Goal: Information Seeking & Learning: Find specific fact

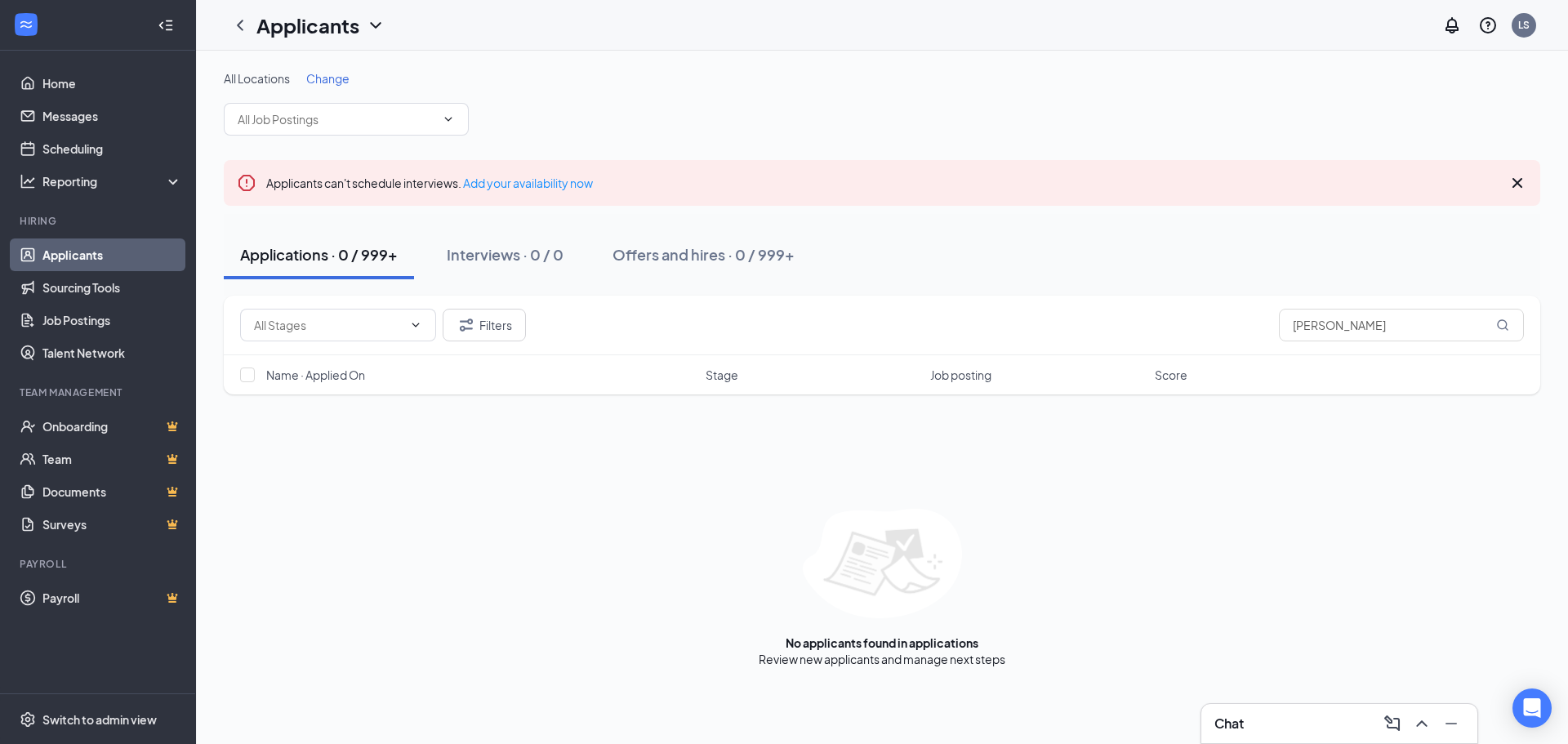
drag, startPoint x: 1354, startPoint y: 331, endPoint x: 805, endPoint y: 338, distance: 549.0
click at [807, 337] on div "Filters [PERSON_NAME]" at bounding box center [882, 326] width 1284 height 33
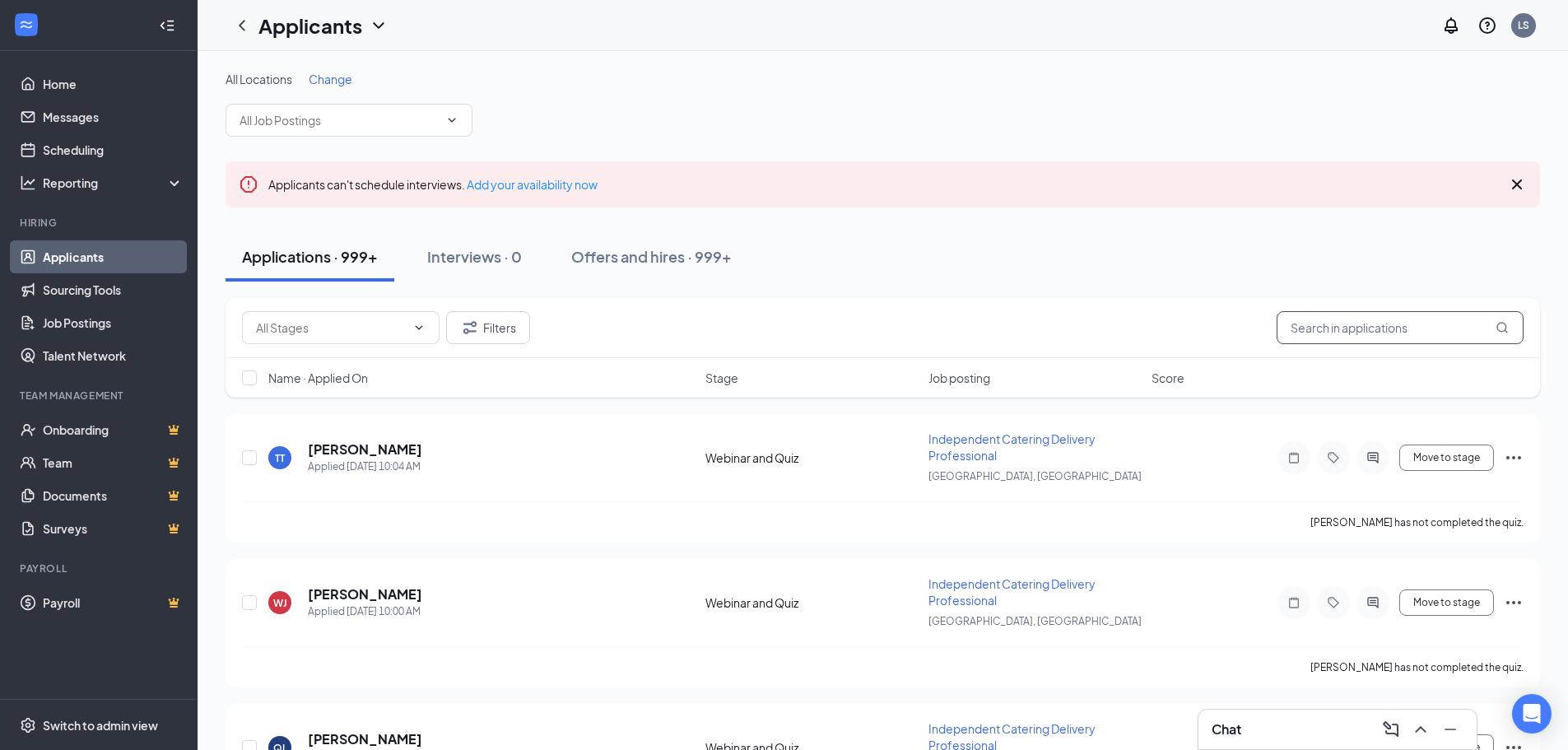
click at [1344, 330] on input "text" at bounding box center [1400, 328] width 247 height 33
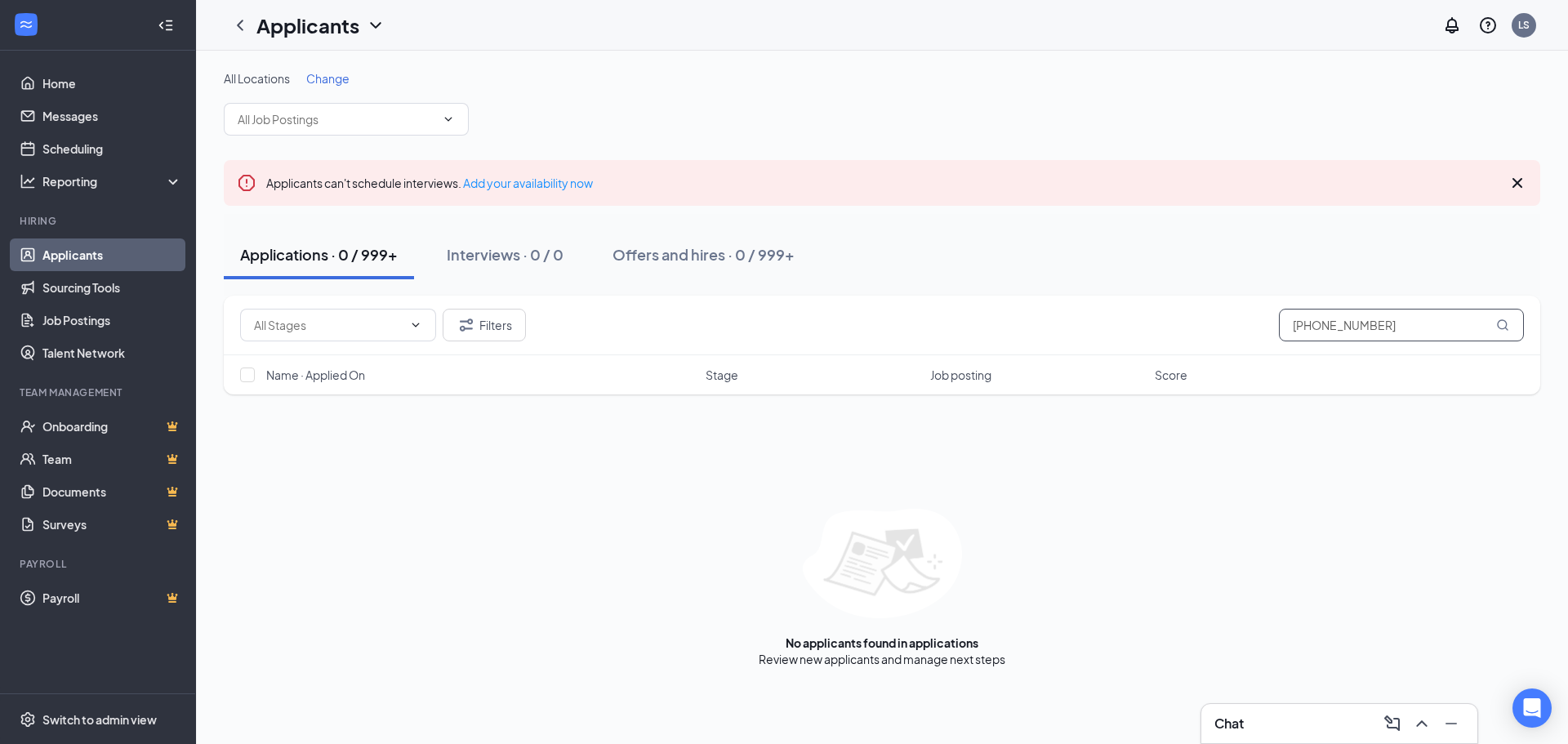
click at [1312, 325] on input "[PHONE_NUMBER]" at bounding box center [1402, 326] width 245 height 33
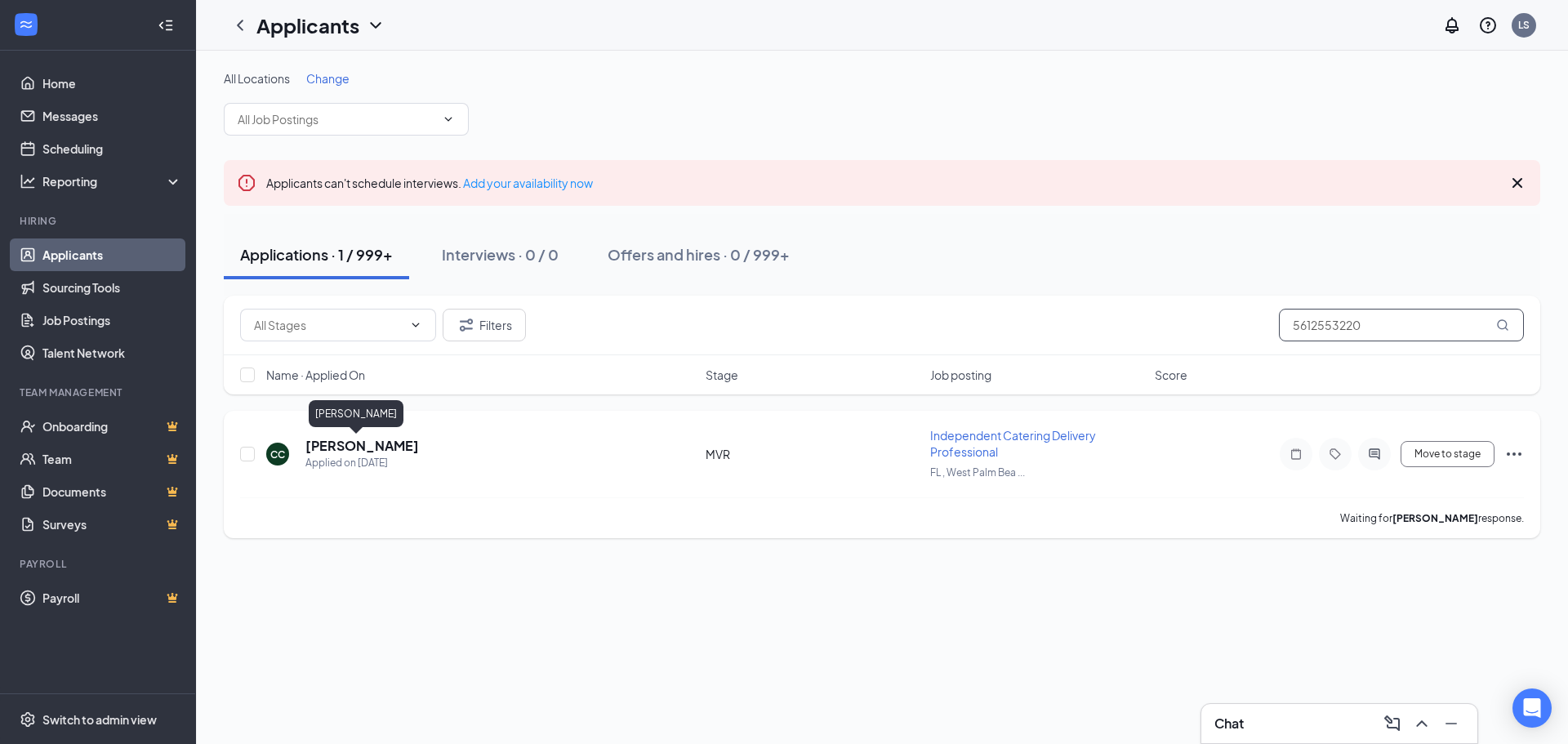
type input "5612553220"
click at [325, 440] on h5 "[PERSON_NAME]" at bounding box center [363, 446] width 114 height 18
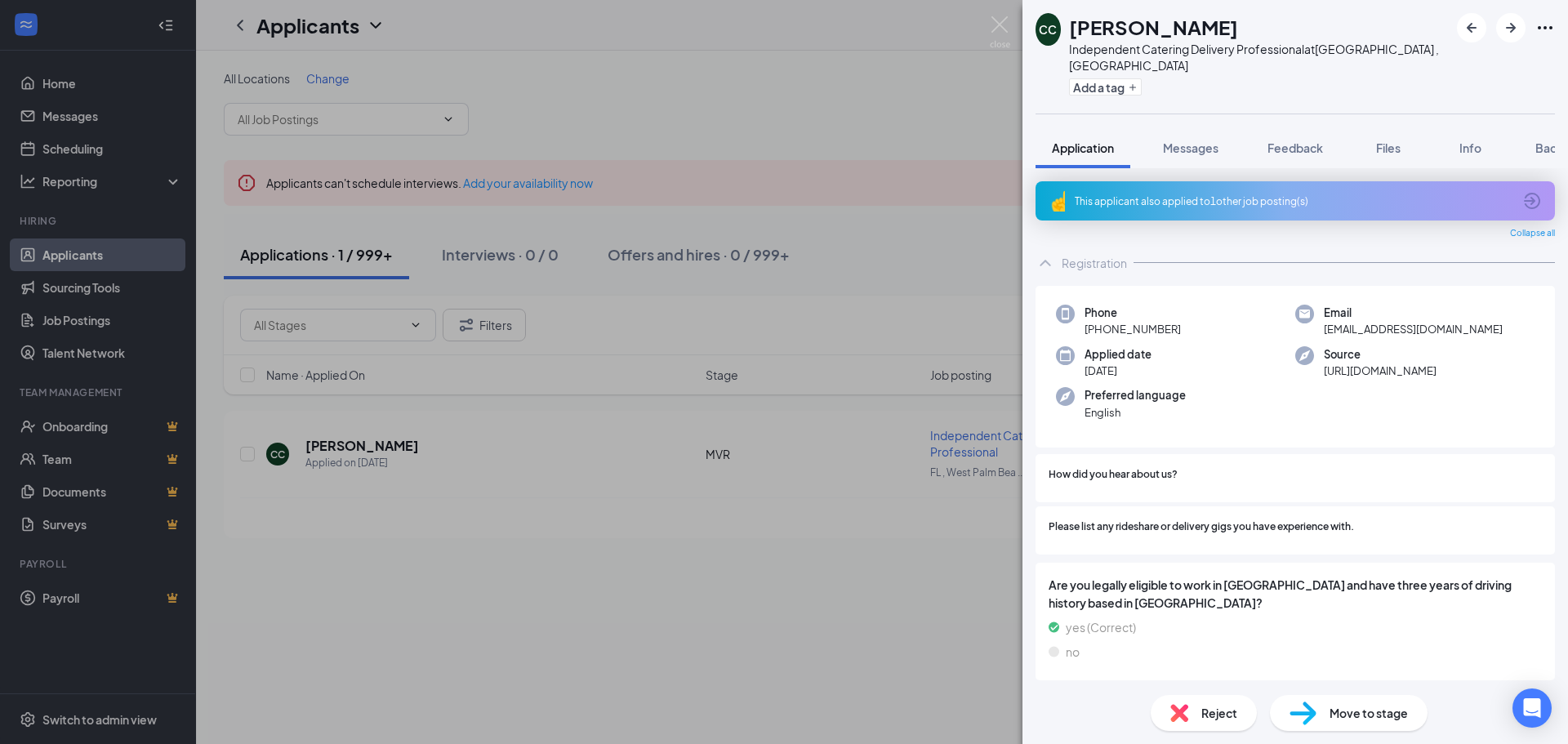
click at [685, 629] on div "CC [PERSON_NAME] Independent Catering Delivery Professional at [GEOGRAPHIC_DATA…" at bounding box center [784, 372] width 1568 height 744
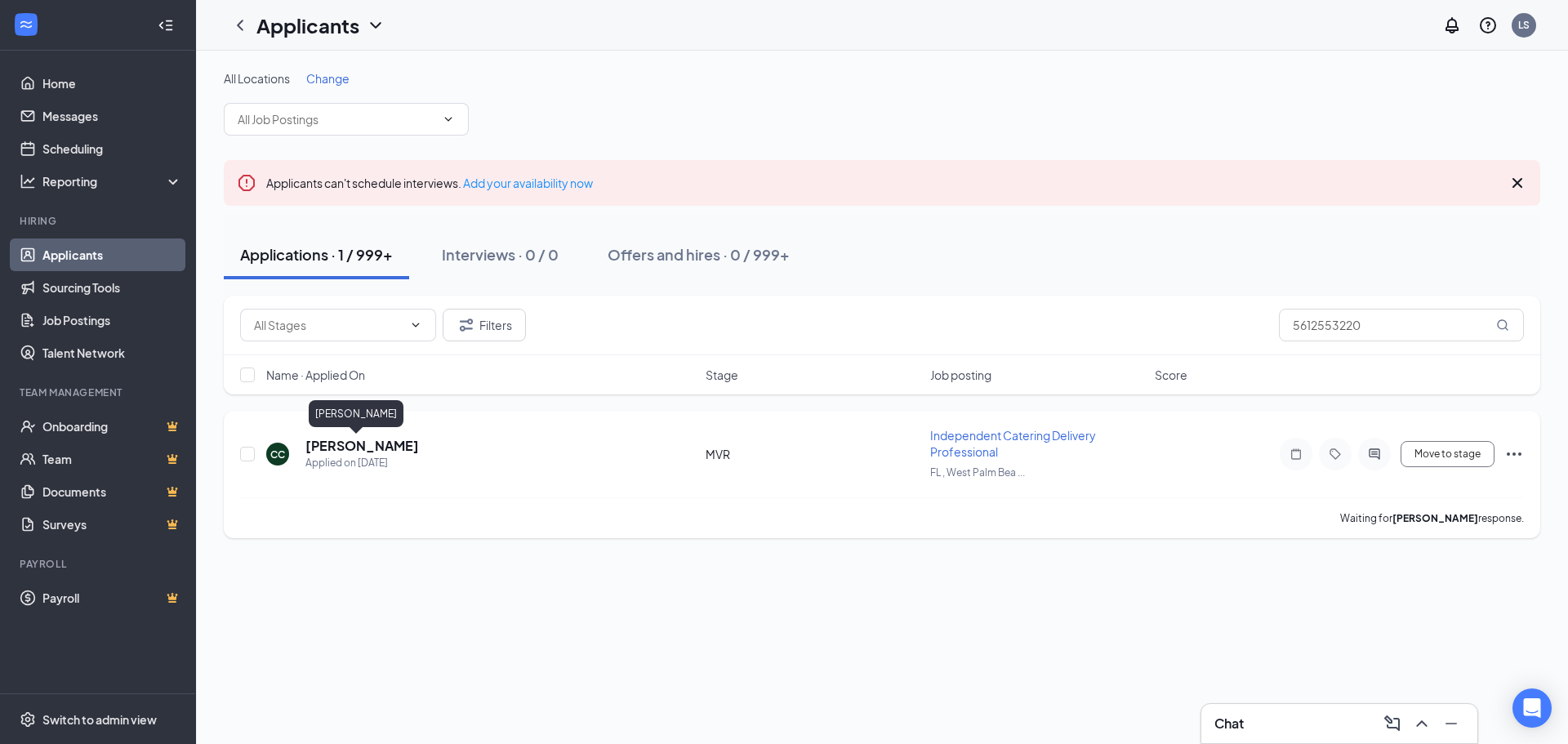
click at [323, 443] on h5 "[PERSON_NAME]" at bounding box center [363, 446] width 114 height 18
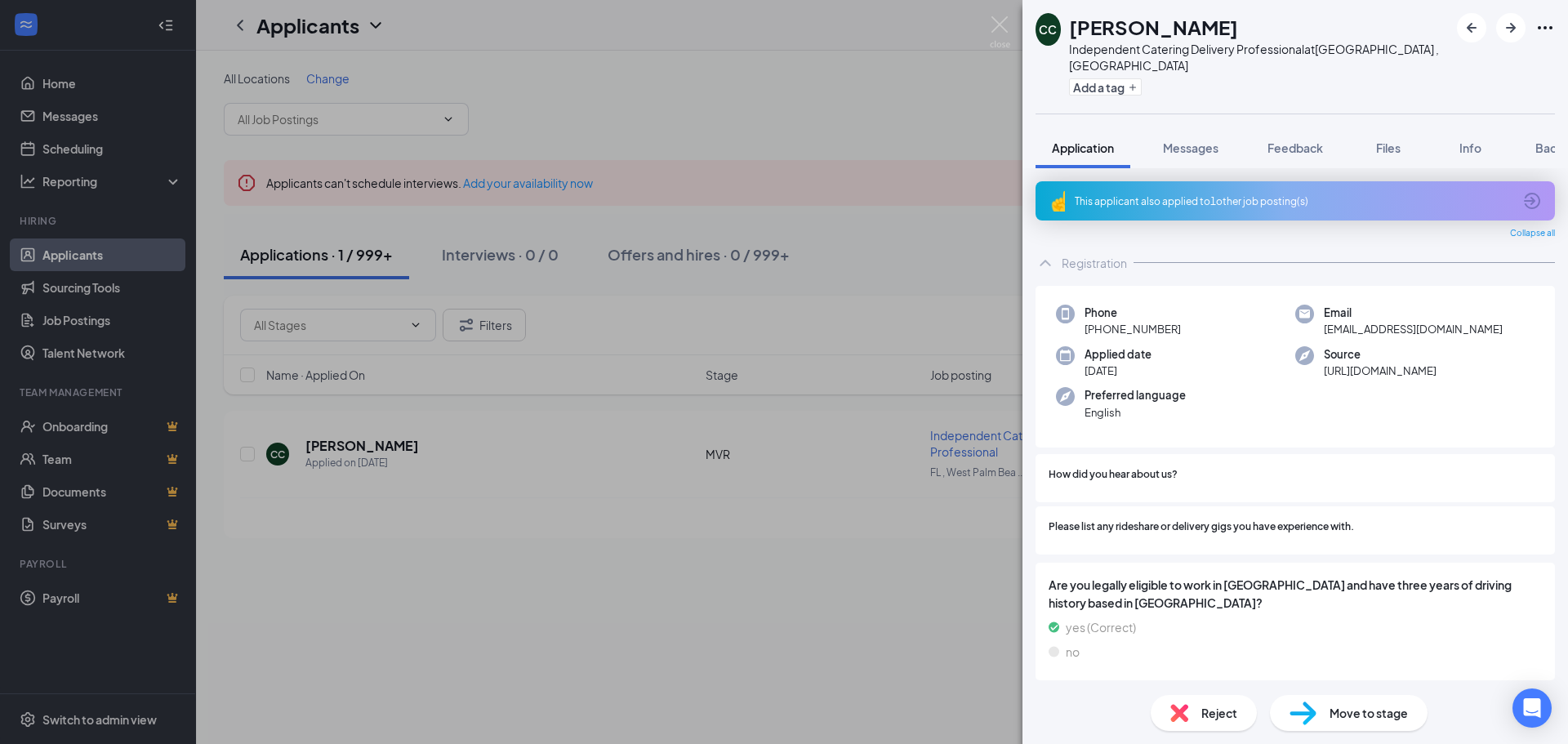
click at [717, 604] on div "CC [PERSON_NAME] Independent Catering Delivery Professional at [GEOGRAPHIC_DATA…" at bounding box center [784, 372] width 1568 height 744
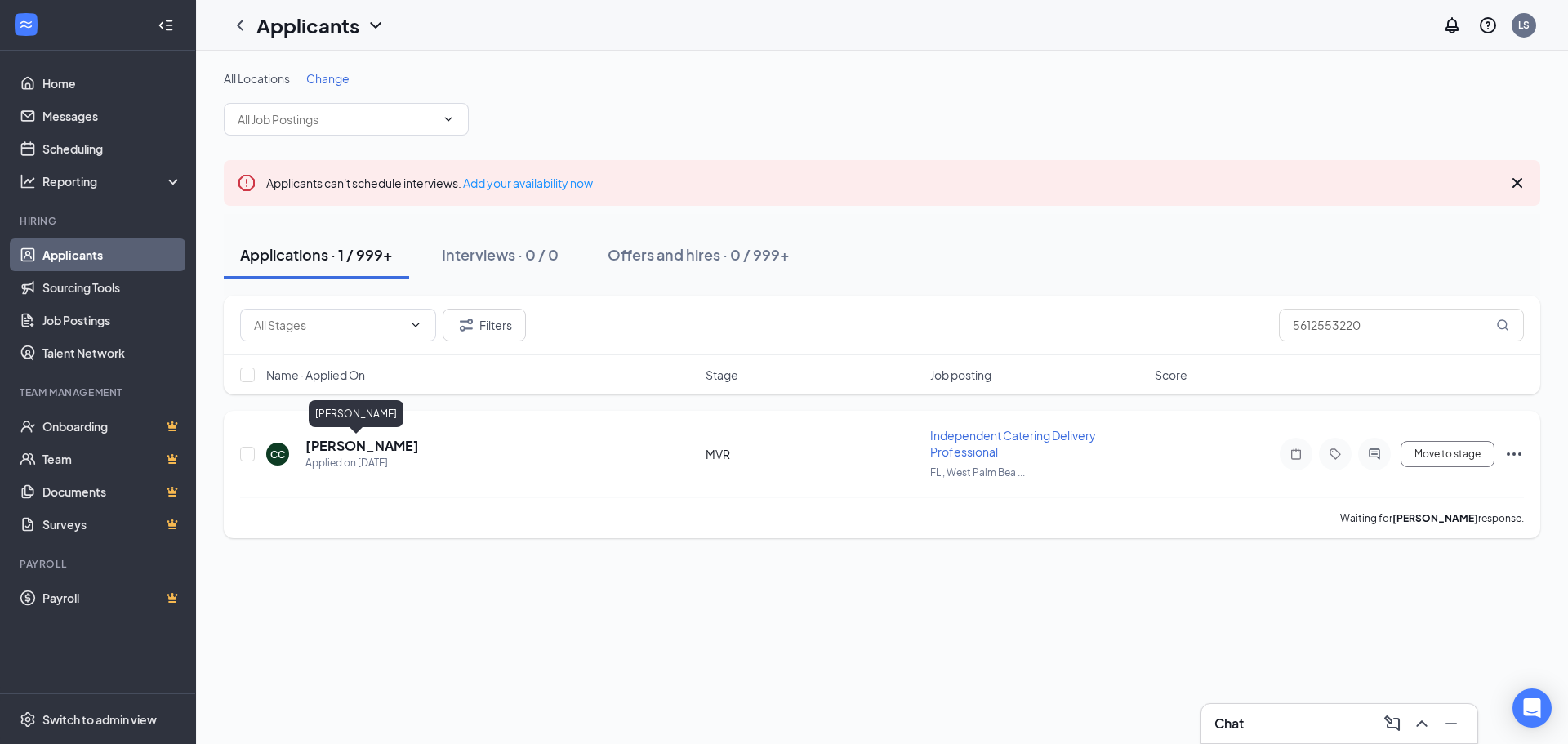
click at [335, 452] on h5 "[PERSON_NAME]" at bounding box center [363, 446] width 114 height 18
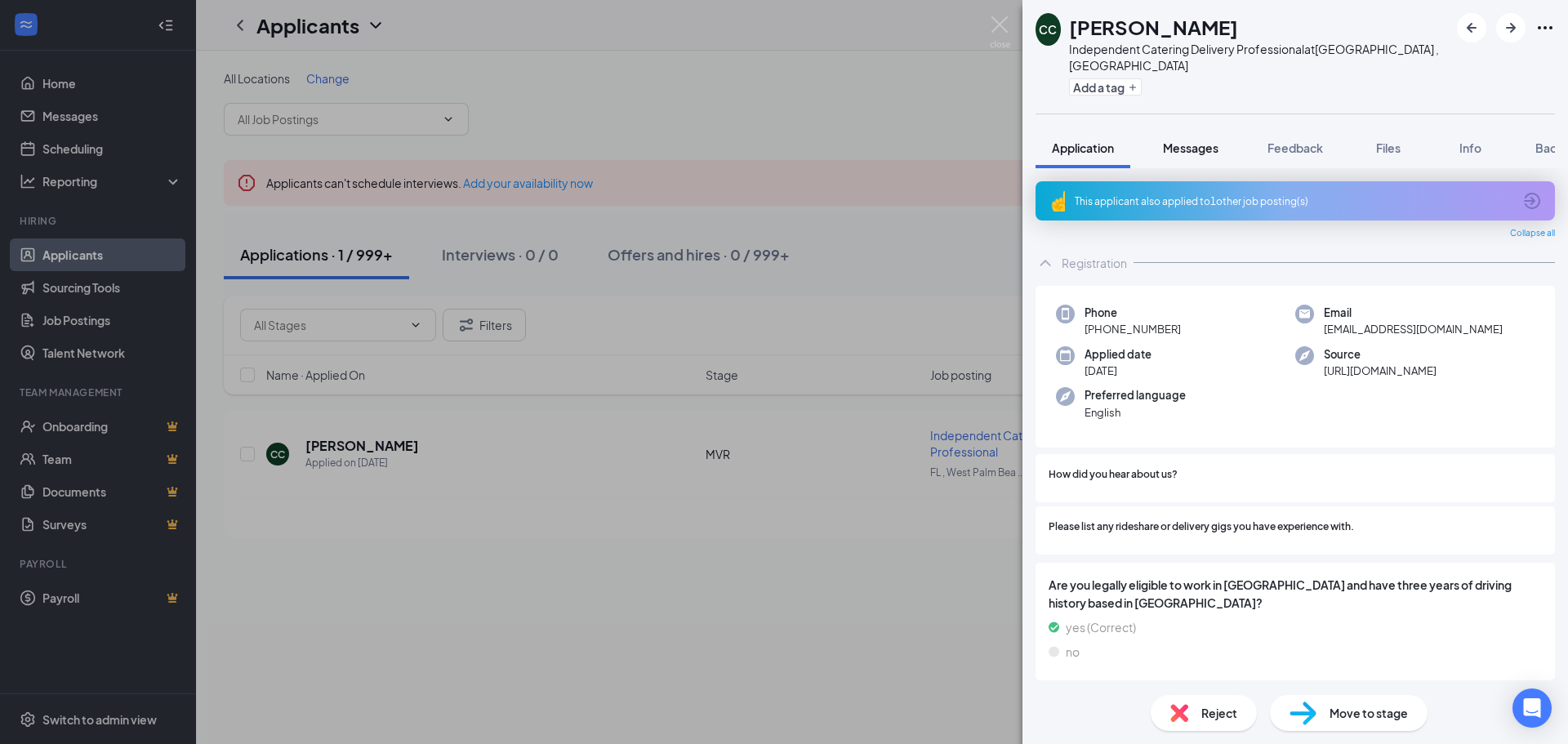
click at [1186, 140] on span "Messages" at bounding box center [1191, 147] width 56 height 15
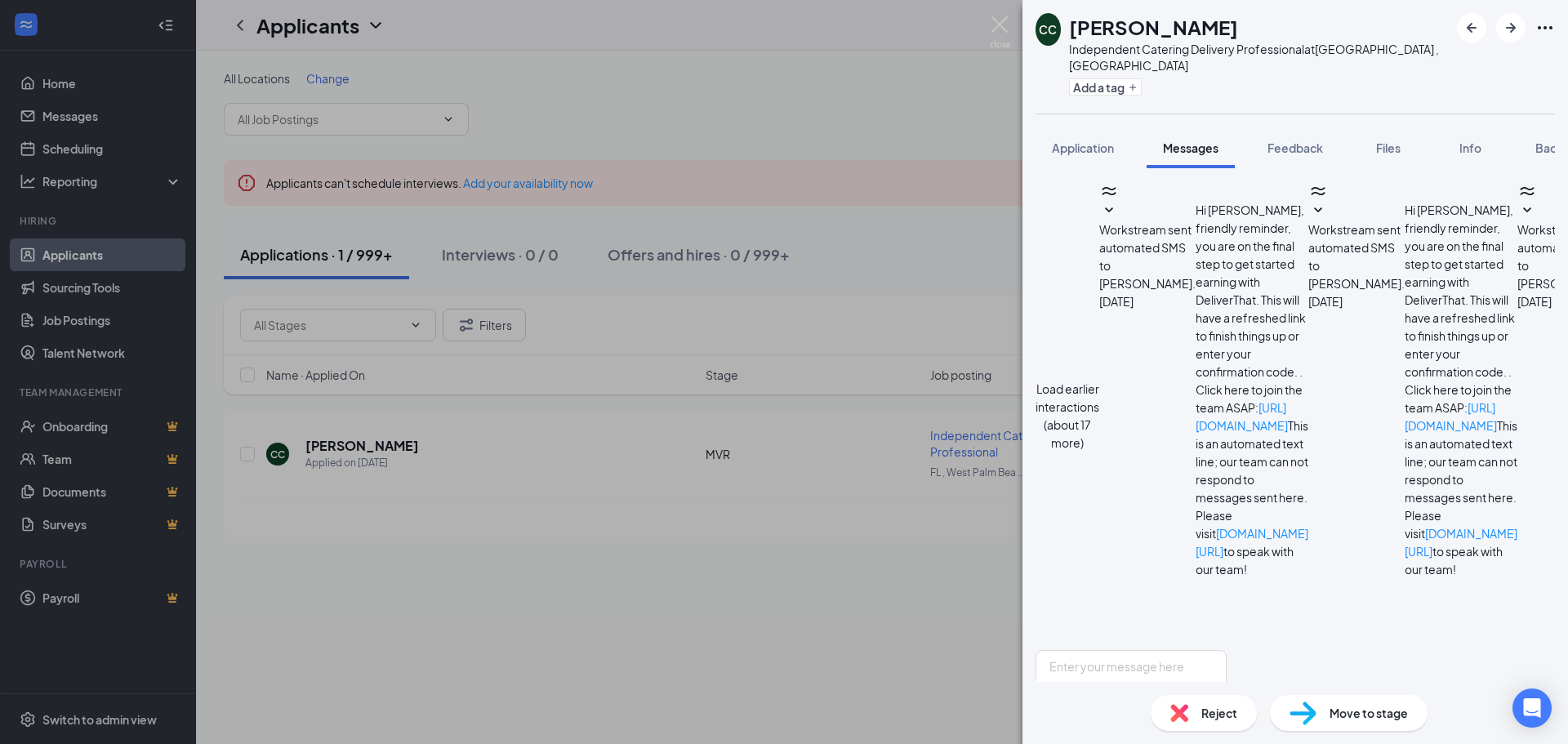
scroll to position [784, 0]
click at [655, 641] on div "CC [PERSON_NAME] Independent Catering Delivery Professional at [GEOGRAPHIC_DATA…" at bounding box center [784, 372] width 1568 height 744
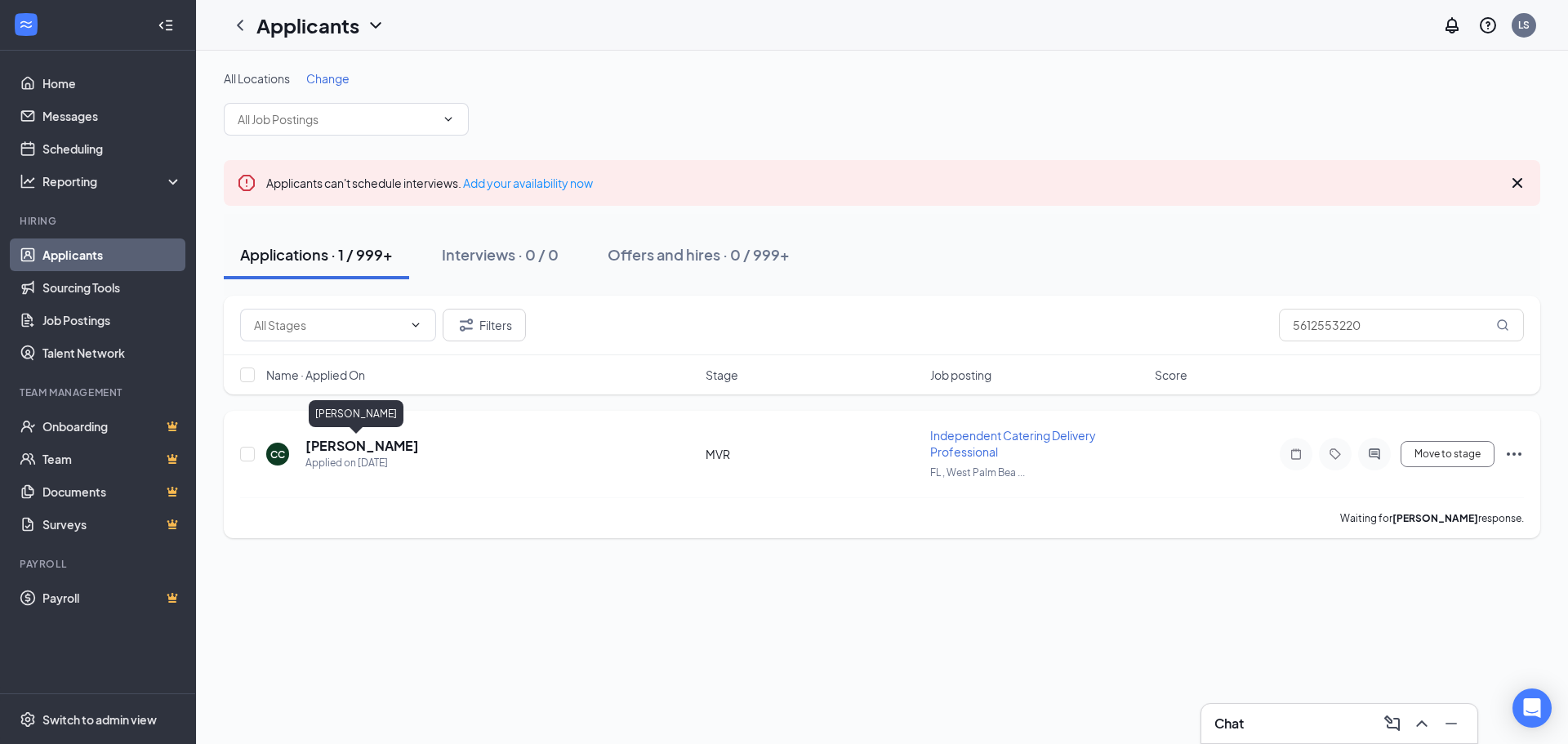
click at [360, 454] on h5 "[PERSON_NAME]" at bounding box center [363, 446] width 114 height 18
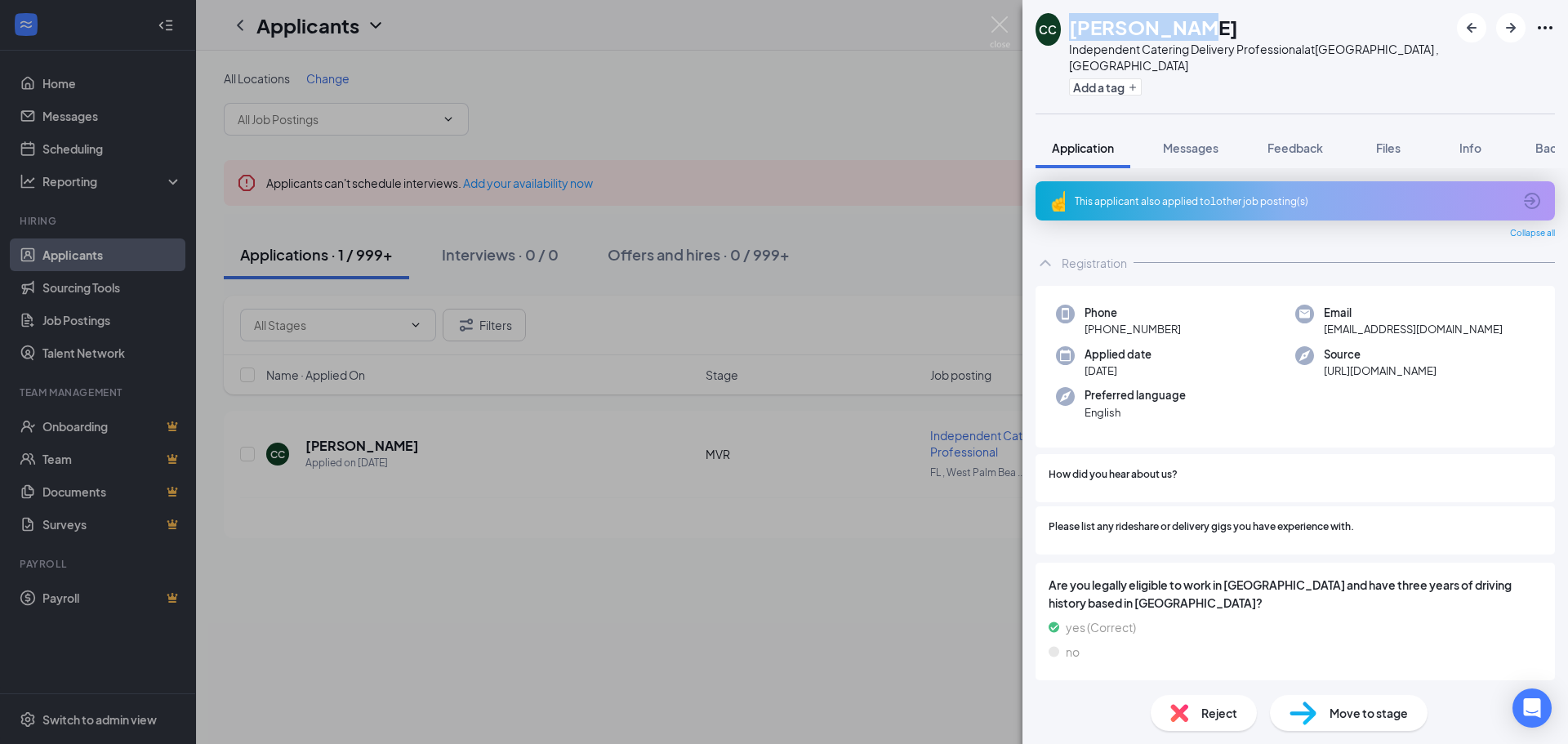
drag, startPoint x: 1078, startPoint y: 23, endPoint x: 1192, endPoint y: 23, distance: 114.0
click at [1192, 23] on div "[PERSON_NAME]" at bounding box center [1259, 27] width 380 height 28
copy h1 "[PERSON_NAME]"
click at [689, 611] on div "CC [PERSON_NAME] Independent Catering Delivery Professional at [GEOGRAPHIC_DATA…" at bounding box center [784, 372] width 1568 height 744
click at [1189, 195] on div "This applicant also applied to 1 other job posting(s)" at bounding box center [1293, 202] width 437 height 14
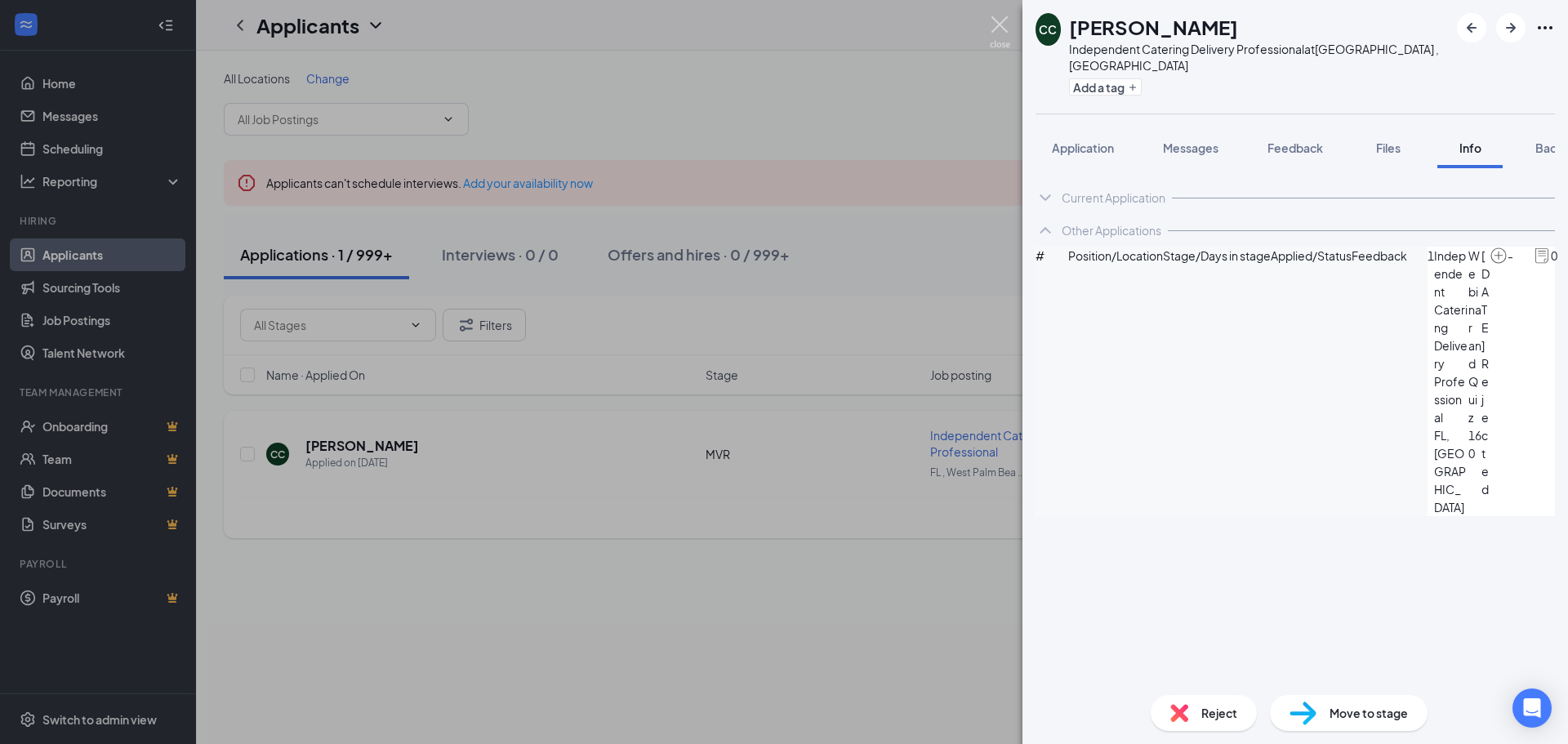
drag, startPoint x: 1001, startPoint y: 34, endPoint x: 592, endPoint y: 460, distance: 590.6
click at [1000, 33] on img at bounding box center [1001, 32] width 21 height 32
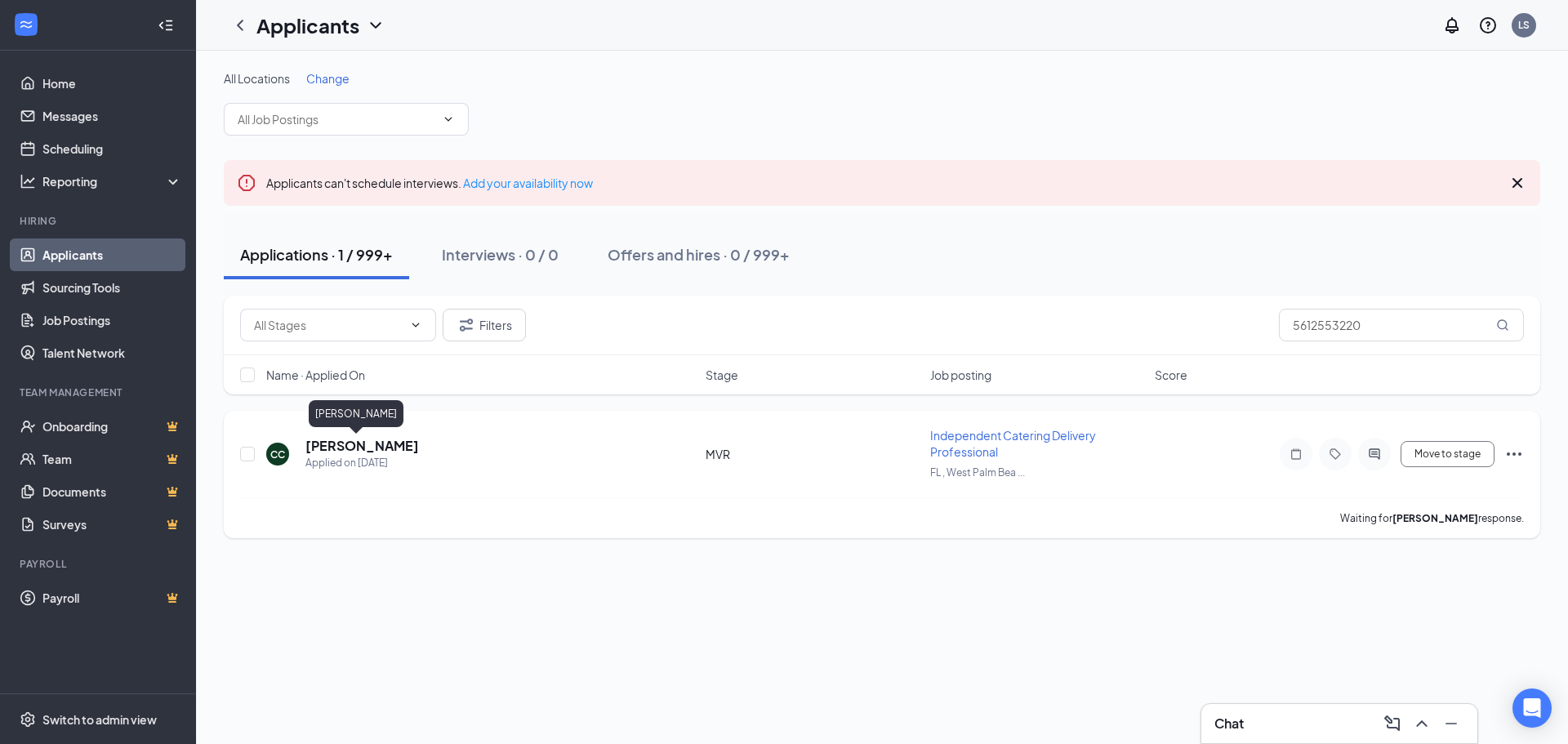
click at [369, 450] on h5 "[PERSON_NAME]" at bounding box center [363, 446] width 114 height 18
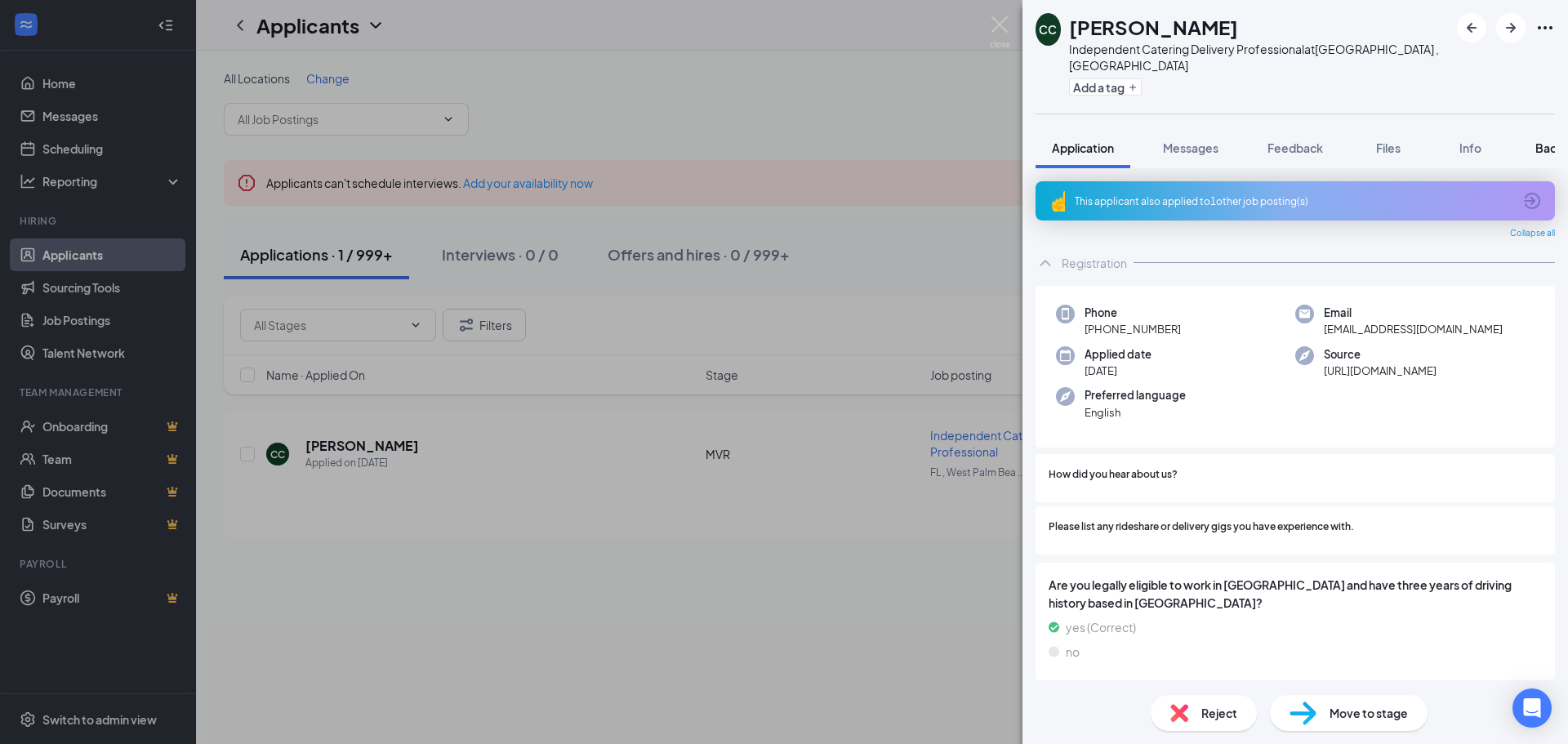
click at [1535, 127] on button "Background" at bounding box center [1570, 147] width 100 height 40
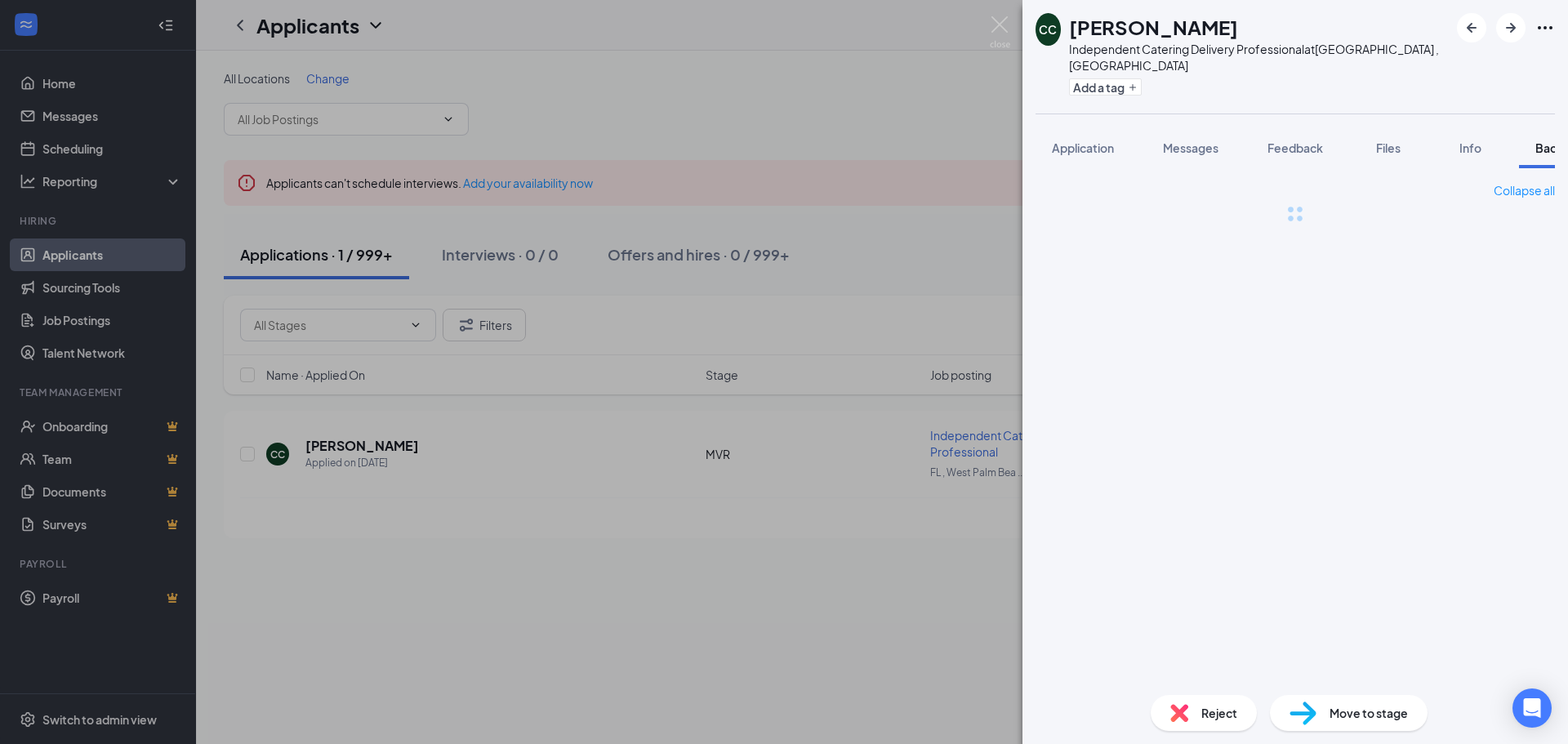
scroll to position [0, 67]
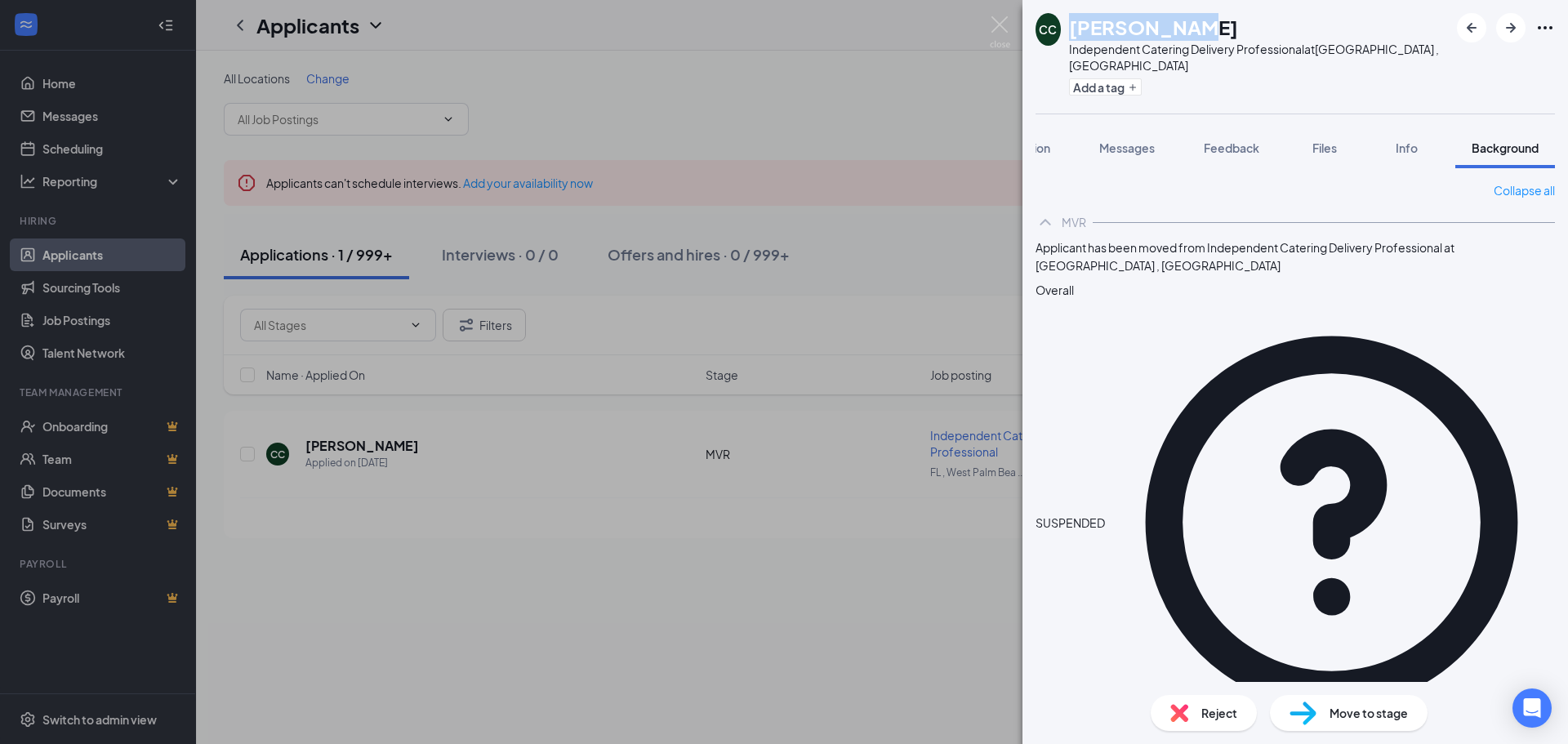
drag, startPoint x: 1079, startPoint y: 25, endPoint x: 1217, endPoint y: 24, distance: 138.0
click at [1217, 24] on div "[PERSON_NAME]" at bounding box center [1259, 27] width 380 height 28
copy h1 "[PERSON_NAME]"
click at [1038, 140] on span "Application" at bounding box center [1020, 147] width 62 height 15
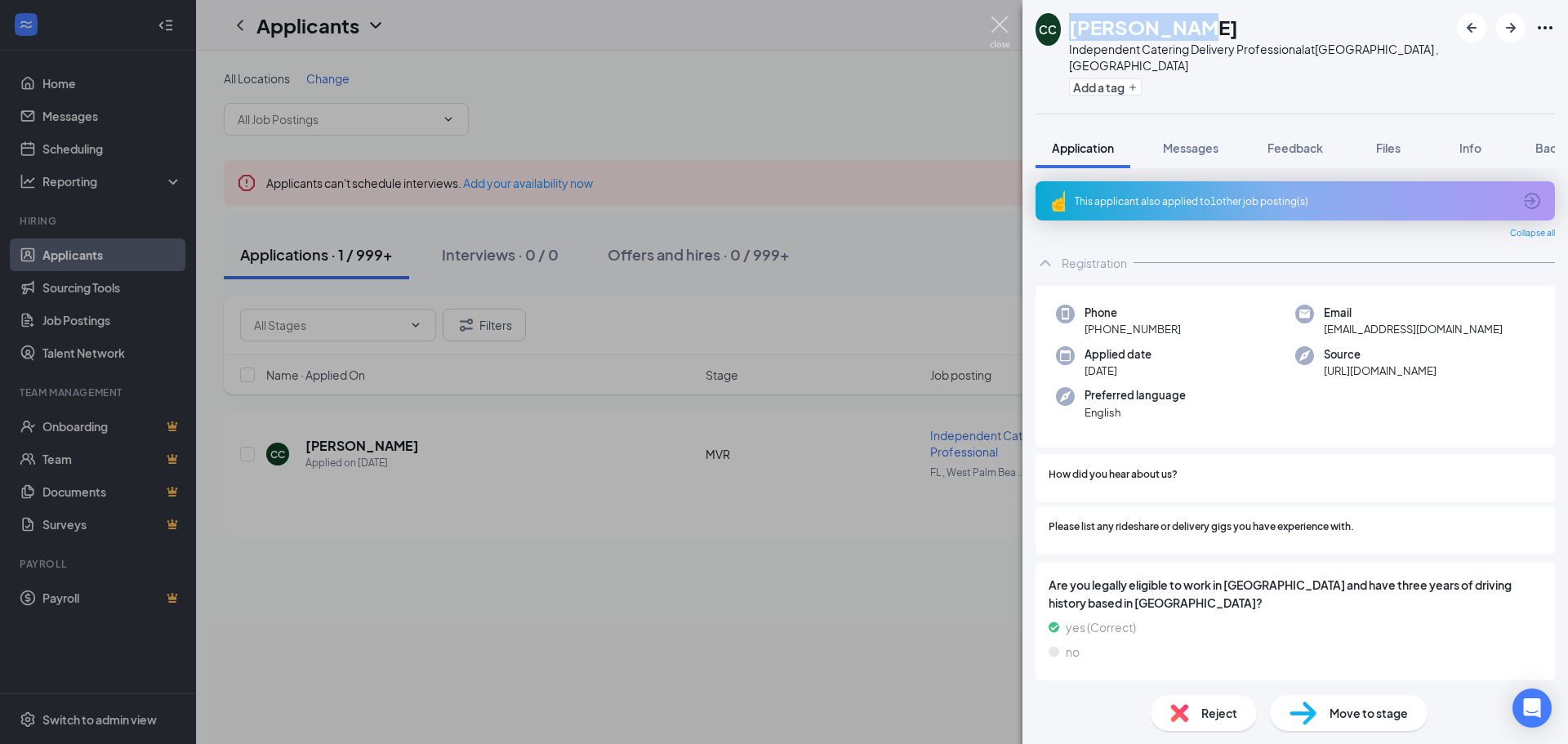
click at [997, 34] on img at bounding box center [1001, 32] width 21 height 32
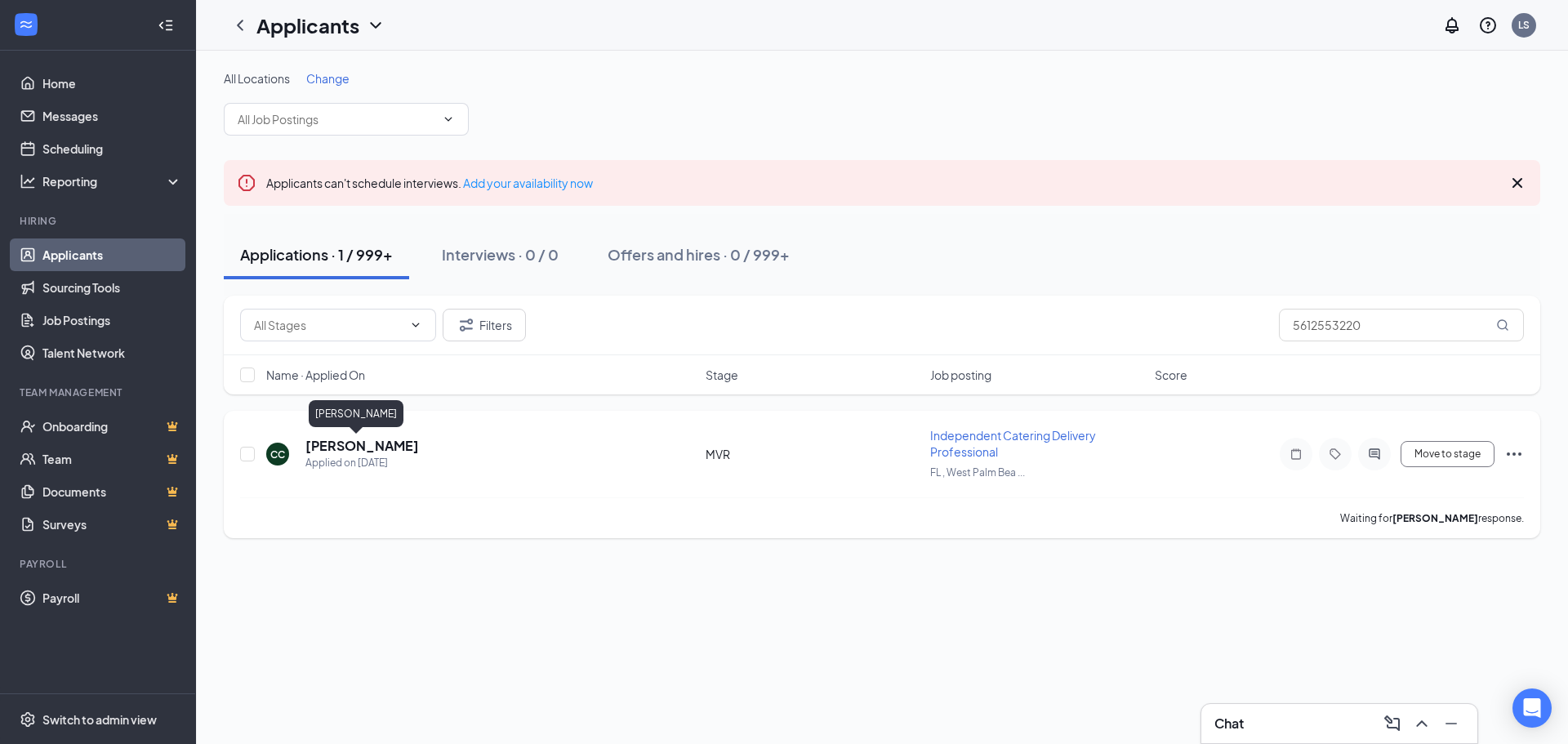
click at [344, 443] on h5 "[PERSON_NAME]" at bounding box center [363, 446] width 114 height 18
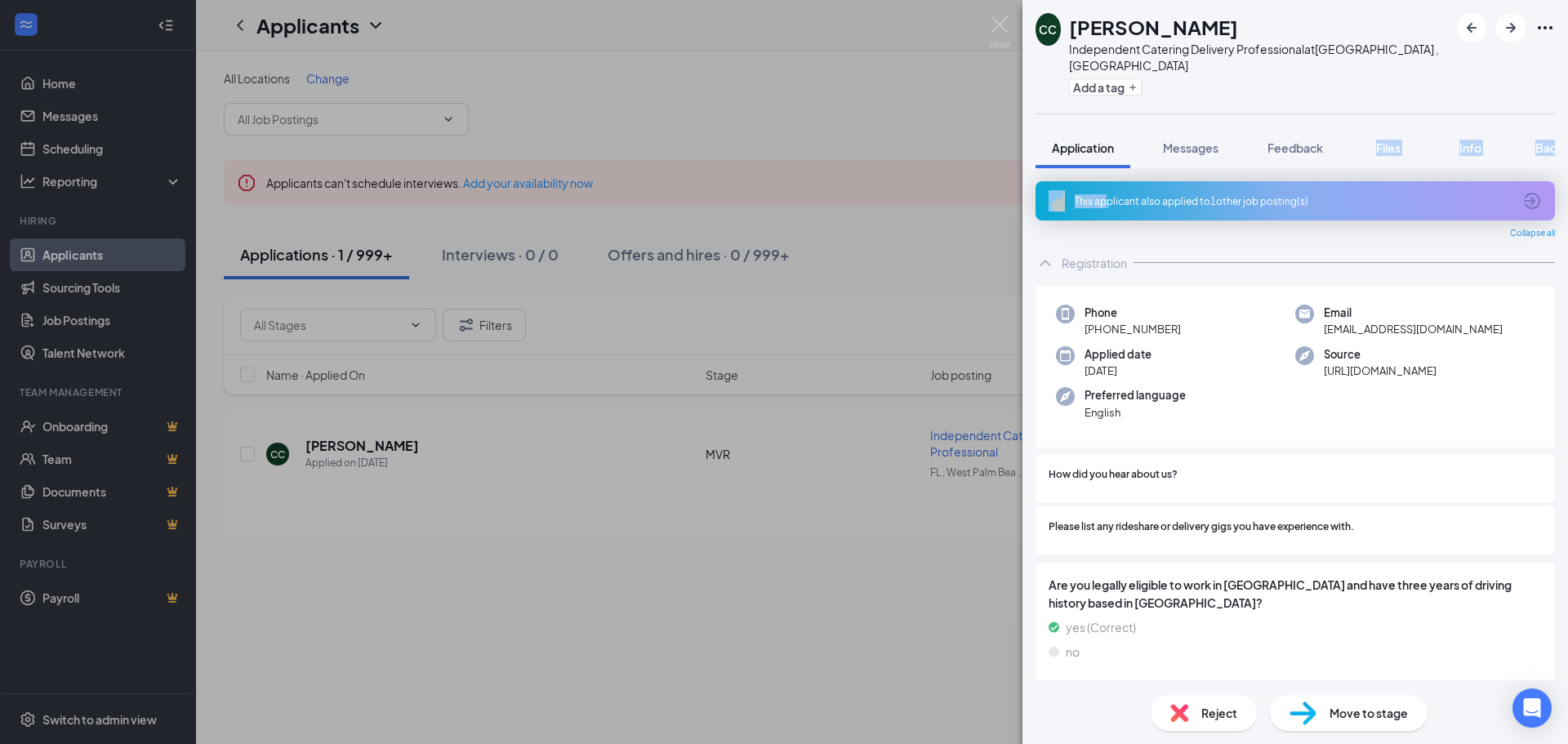
drag, startPoint x: 1107, startPoint y: 152, endPoint x: 1063, endPoint y: 148, distance: 44.2
click at [1343, 148] on div "CC [PERSON_NAME] Independent Catering Delivery Professional at [GEOGRAPHIC_DATA…" at bounding box center [1296, 372] width 546 height 744
drag, startPoint x: 1056, startPoint y: 148, endPoint x: 1526, endPoint y: 135, distance: 470.2
click at [1191, 148] on div "Application Messages Feedback Files Info Background" at bounding box center [1295, 147] width 519 height 40
click at [1554, 140] on span "Background" at bounding box center [1569, 147] width 67 height 15
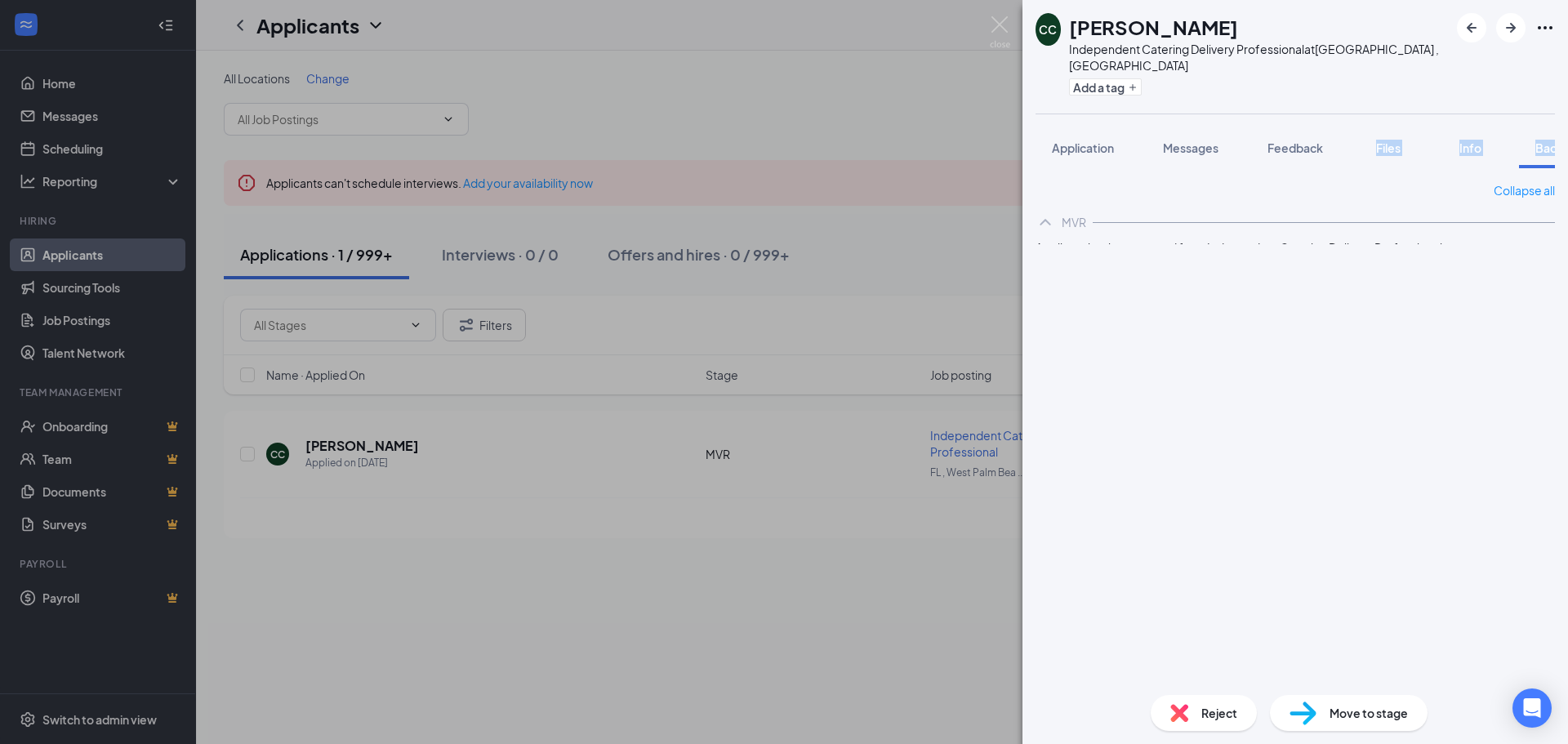
scroll to position [0, 67]
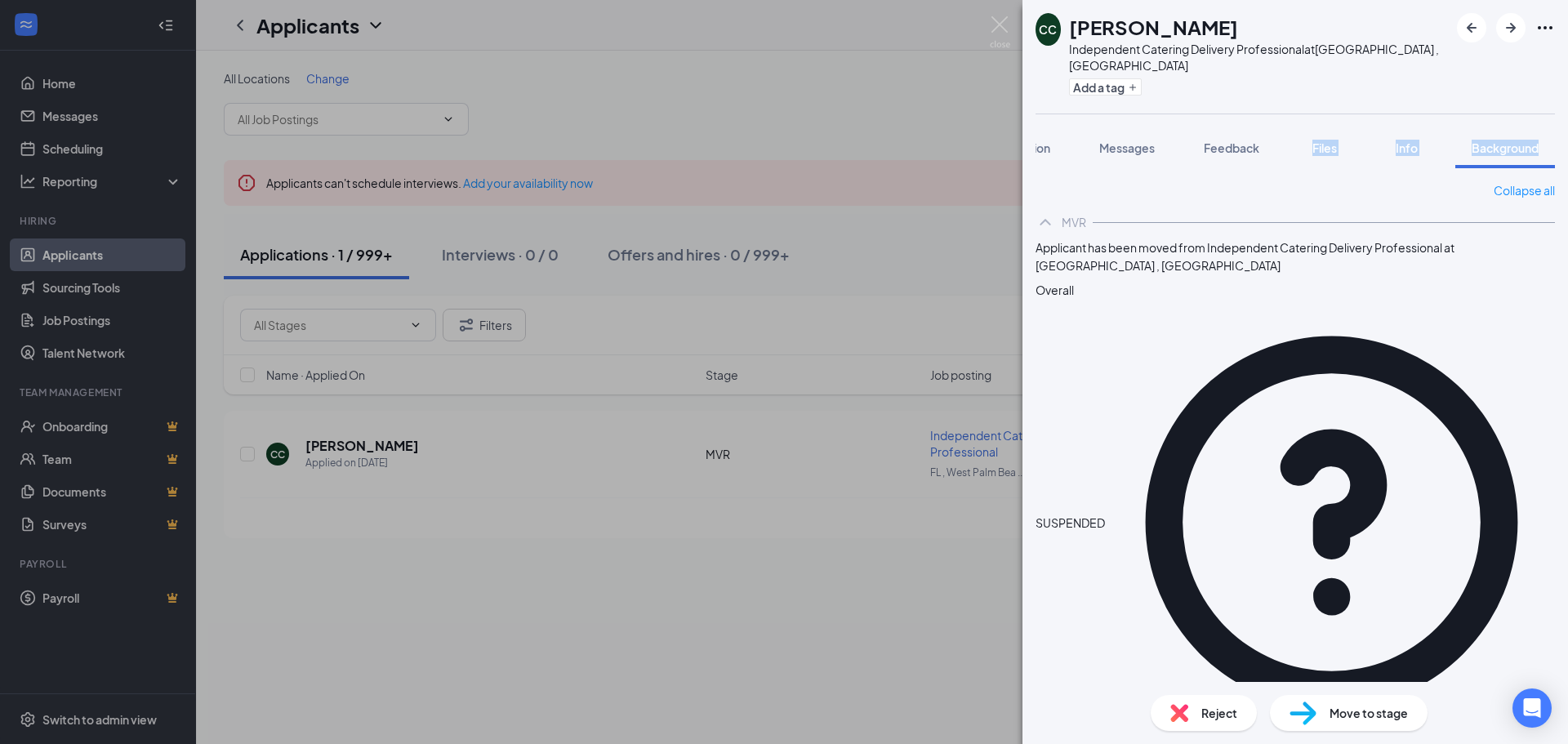
drag, startPoint x: 592, startPoint y: 72, endPoint x: 615, endPoint y: 85, distance: 26.4
click at [592, 72] on div "CC [PERSON_NAME] Independent Catering Delivery Professional at [GEOGRAPHIC_DATA…" at bounding box center [784, 372] width 1568 height 744
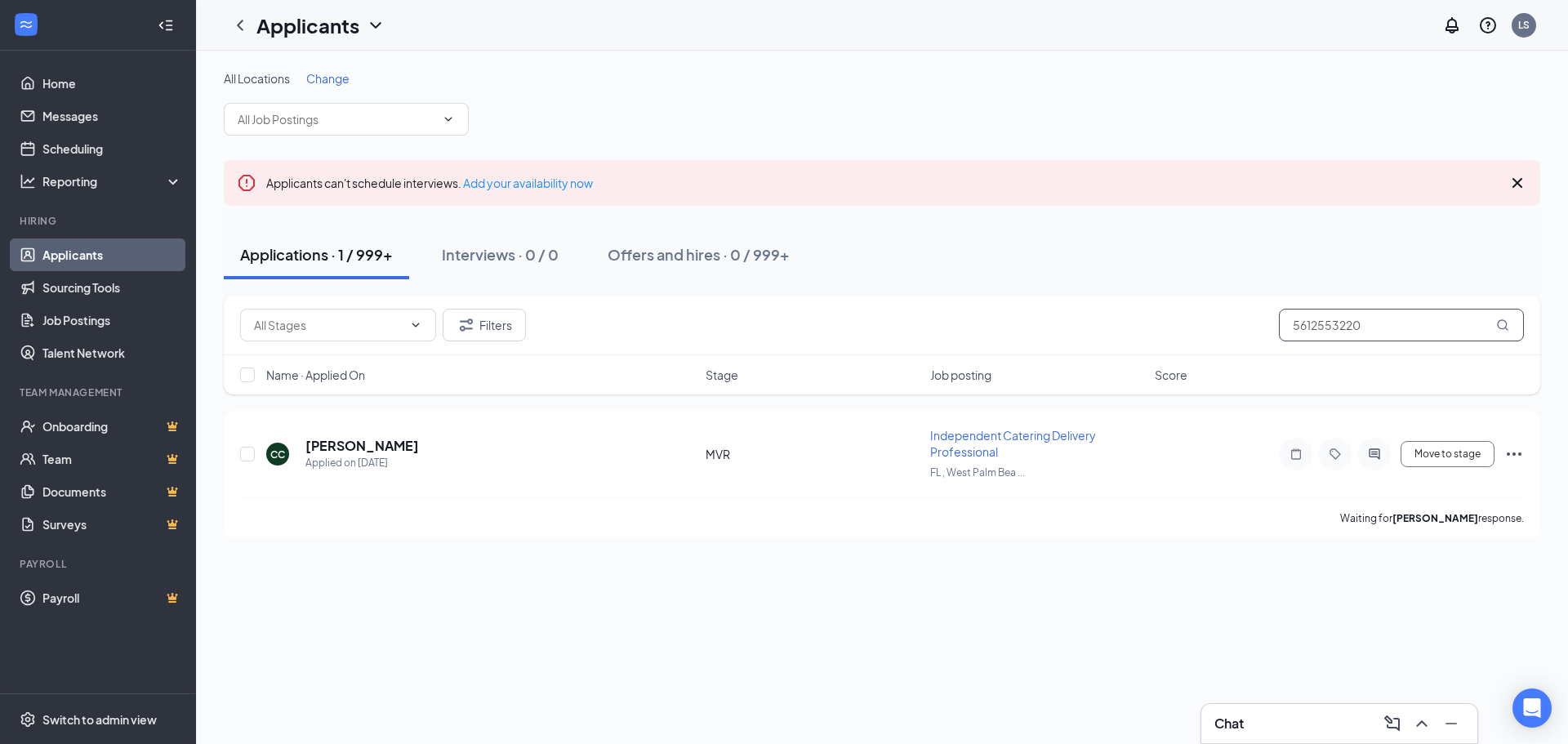
drag, startPoint x: 1233, startPoint y: 337, endPoint x: 957, endPoint y: 354, distance: 276.5
click at [957, 354] on div "Filters 5612553220" at bounding box center [882, 325] width 1317 height 59
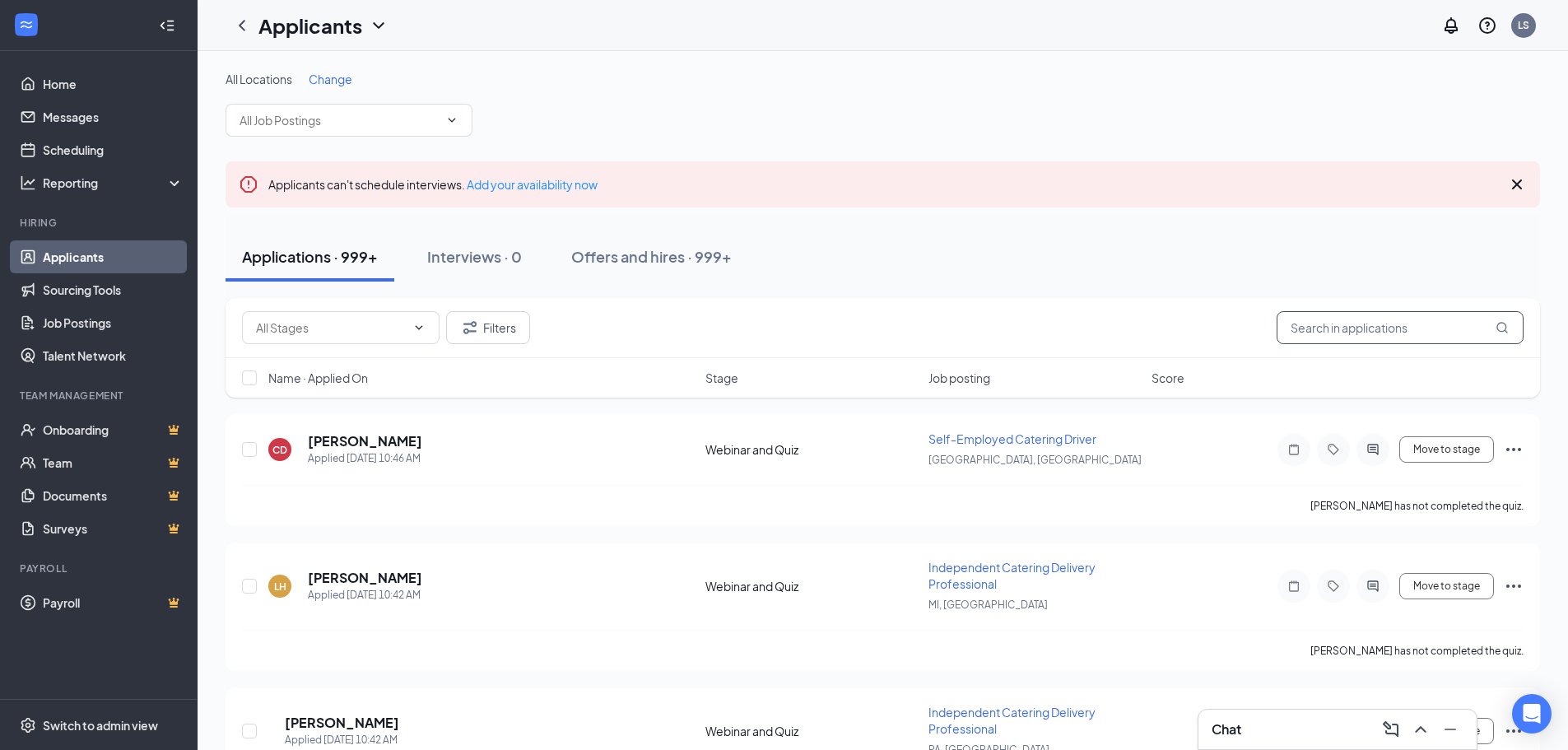
click at [1339, 329] on input "text" at bounding box center [1400, 328] width 247 height 33
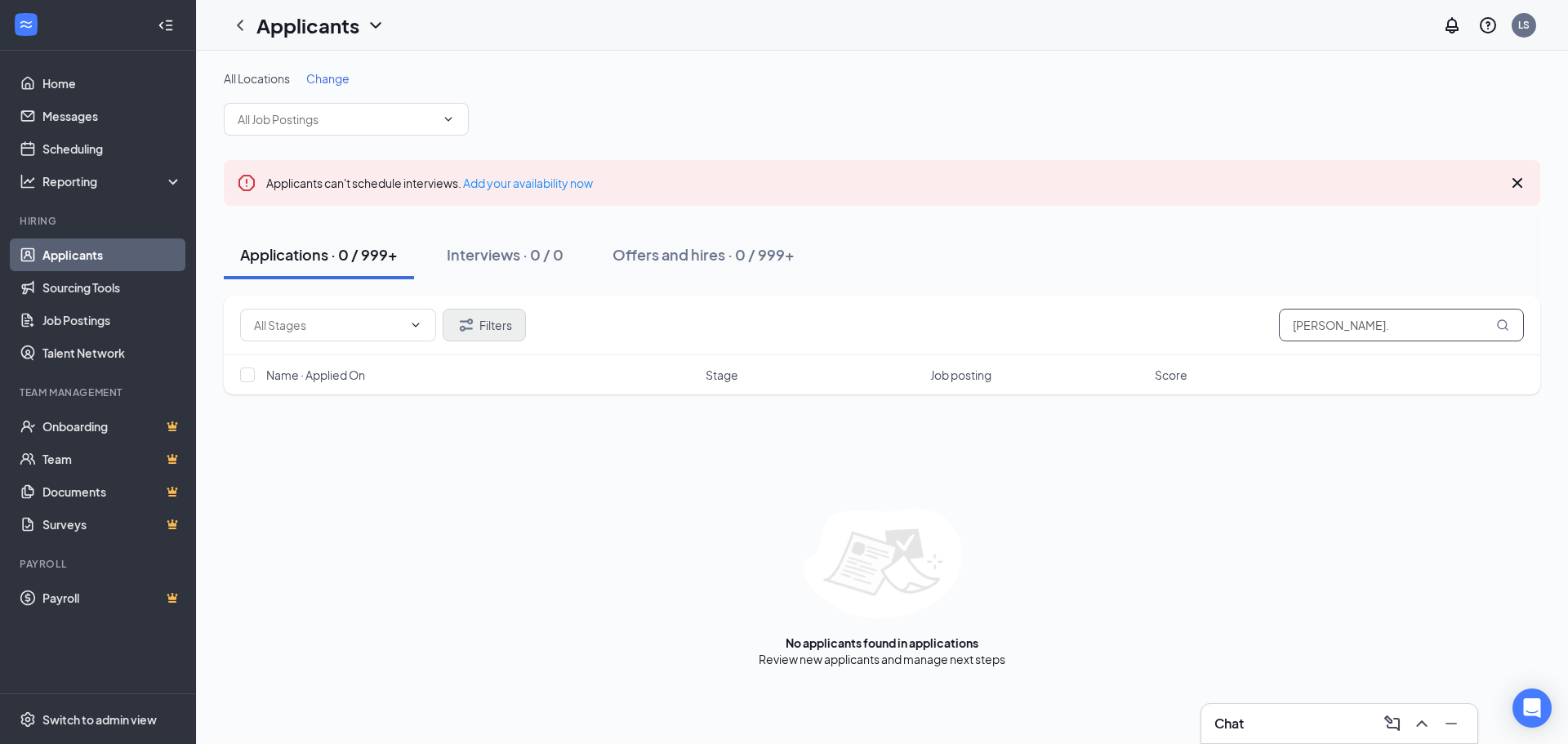
type input "[PERSON_NAME]."
click at [486, 321] on button "Filters" at bounding box center [484, 326] width 84 height 33
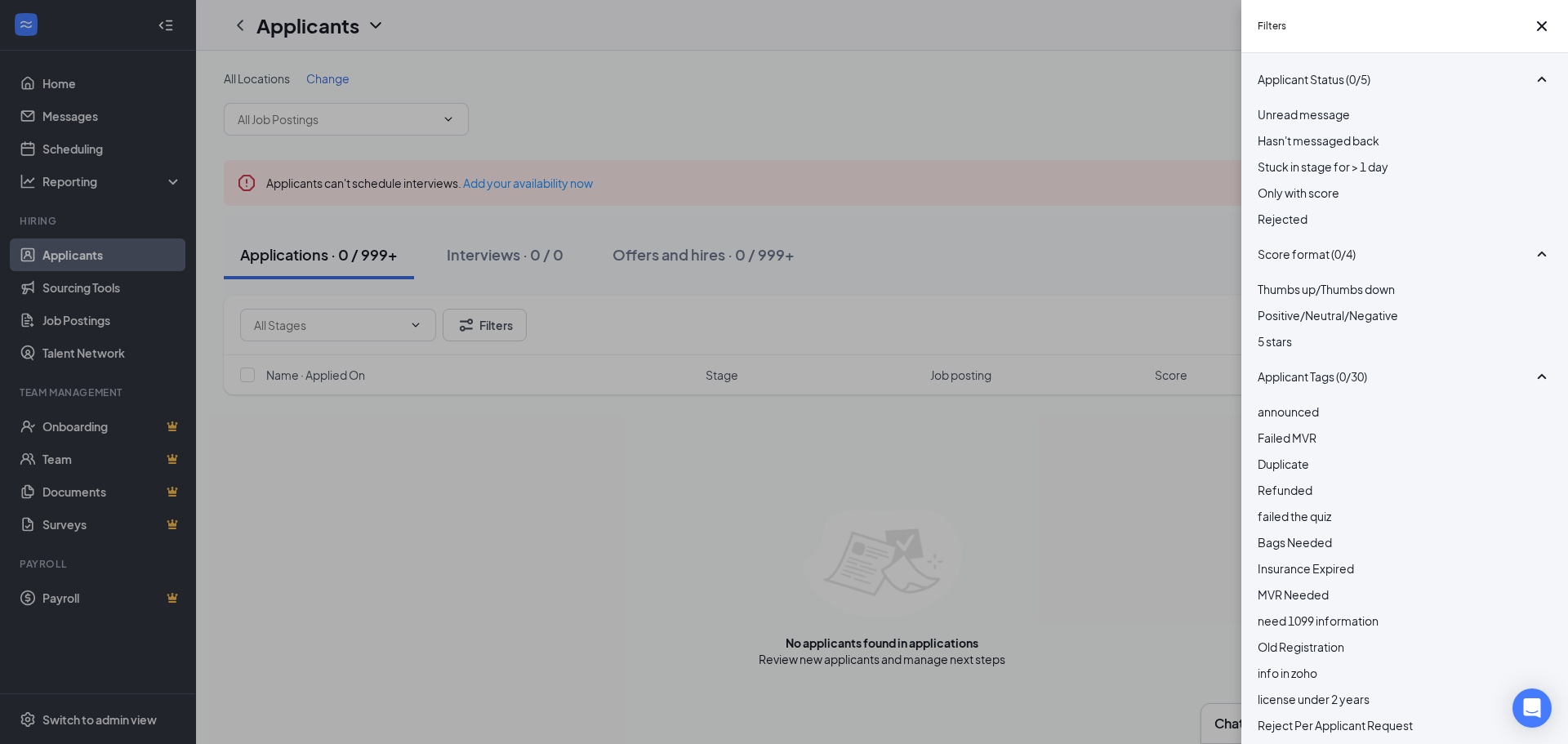
click at [1269, 210] on div at bounding box center [1405, 210] width 294 height 0
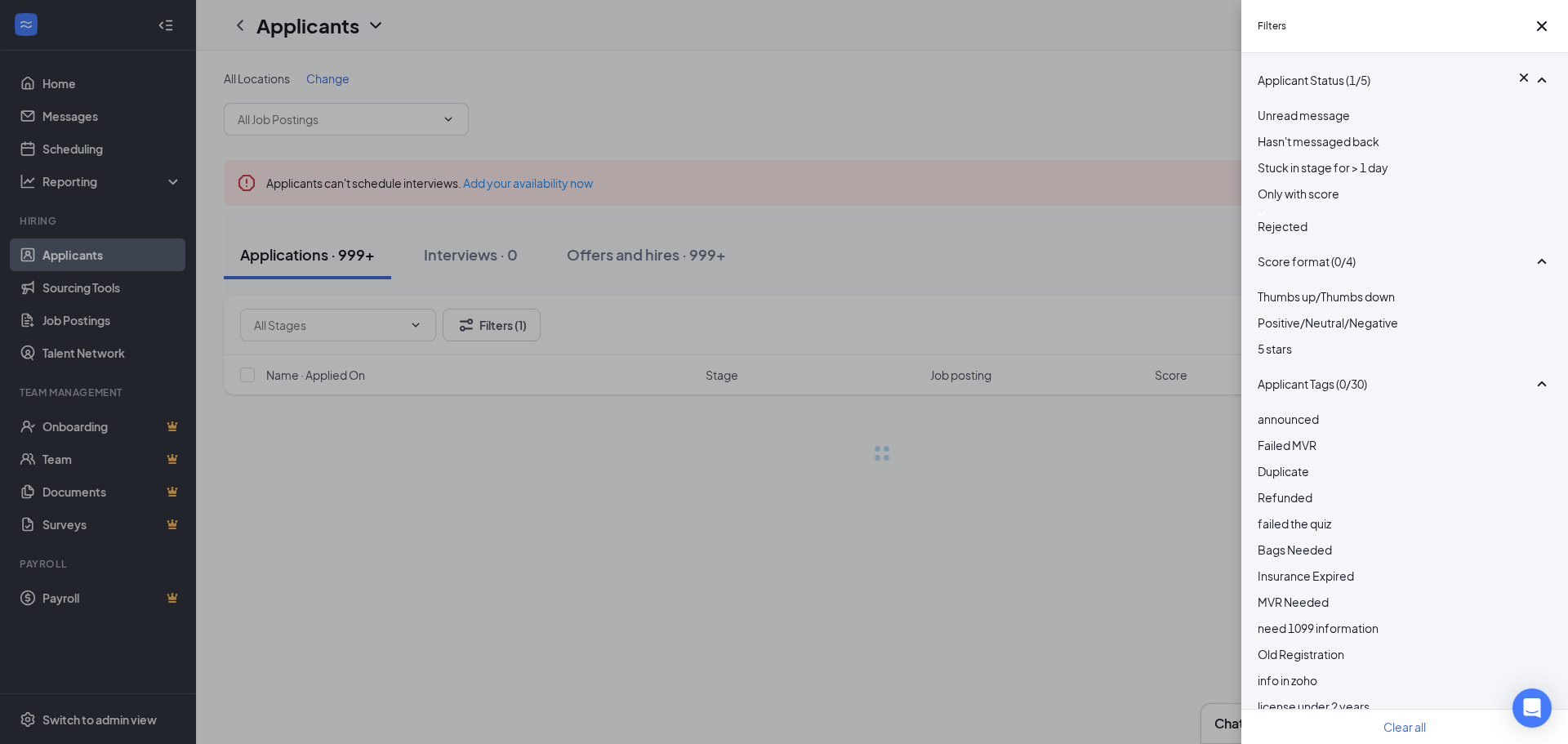
click at [535, 546] on div "Filters Applicant Status (1/5) Unread message Hasn't messaged back Stuck in sta…" at bounding box center [784, 372] width 1568 height 744
click at [1269, 217] on div at bounding box center [1405, 214] width 294 height 7
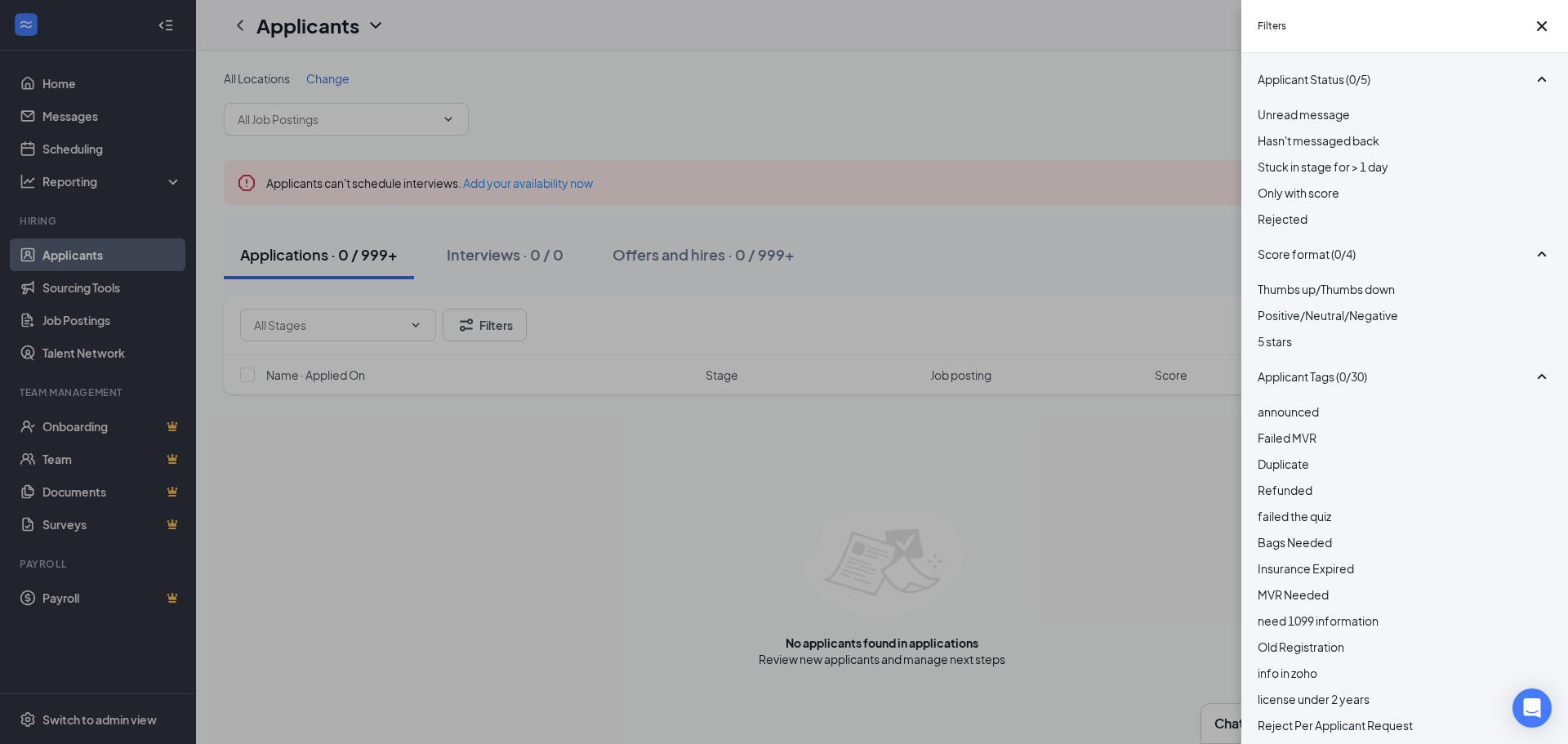
click at [484, 576] on div "Filters Applicant Status (0/5) Unread message Hasn't messaged back Stuck in sta…" at bounding box center [784, 372] width 1568 height 744
click at [1539, 36] on icon "Cross" at bounding box center [1542, 26] width 20 height 20
